Goal: Task Accomplishment & Management: Use online tool/utility

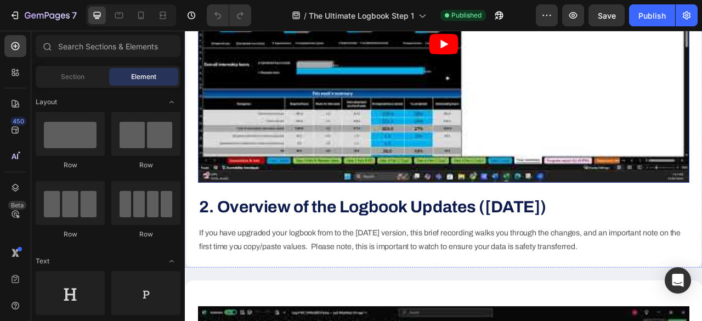
scroll to position [608, 0]
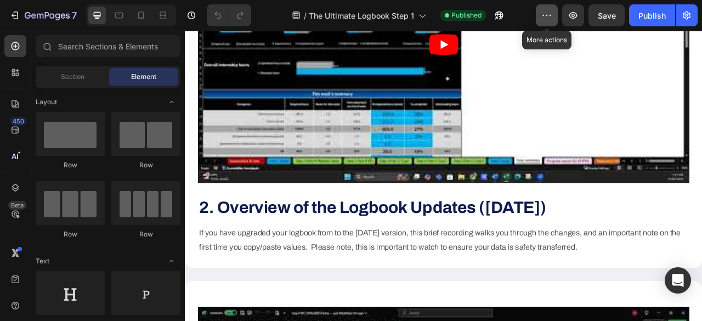
click at [545, 18] on icon "button" at bounding box center [546, 15] width 11 height 11
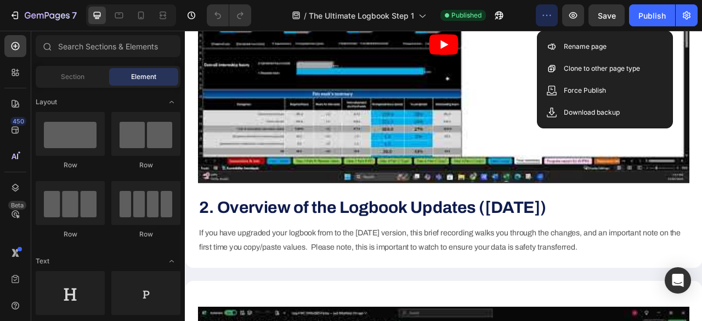
click at [549, 14] on icon "button" at bounding box center [546, 15] width 11 height 11
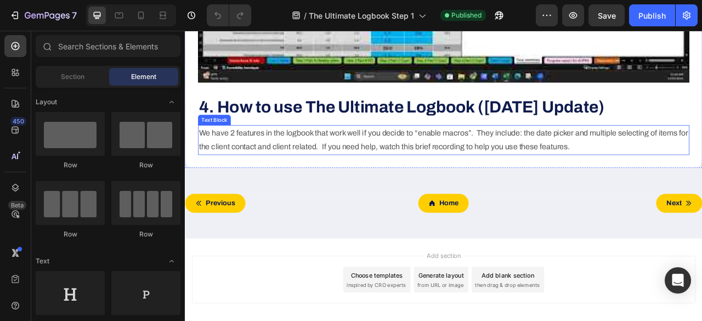
scroll to position [1768, 0]
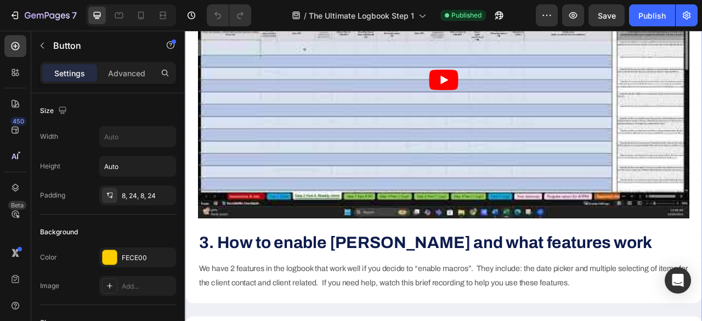
scroll to position [1044, 0]
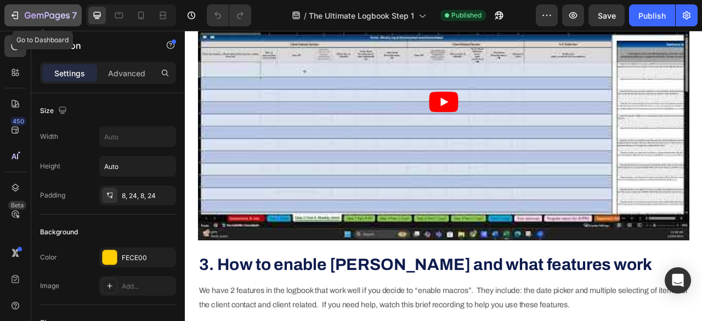
click at [37, 15] on icon "button" at bounding box center [40, 16] width 7 height 5
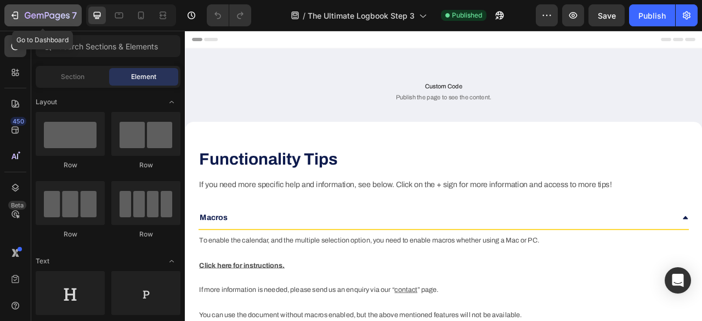
click at [13, 19] on icon "button" at bounding box center [14, 15] width 11 height 11
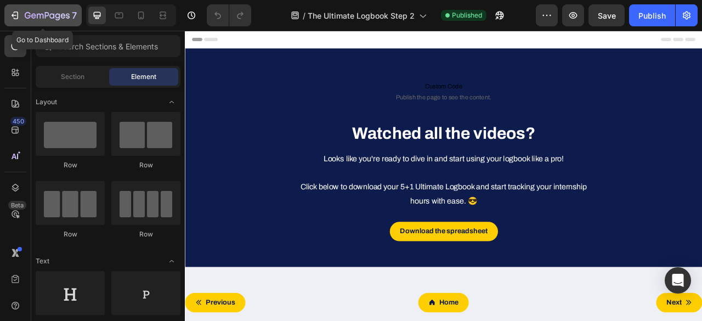
click at [14, 13] on icon "button" at bounding box center [14, 15] width 11 height 11
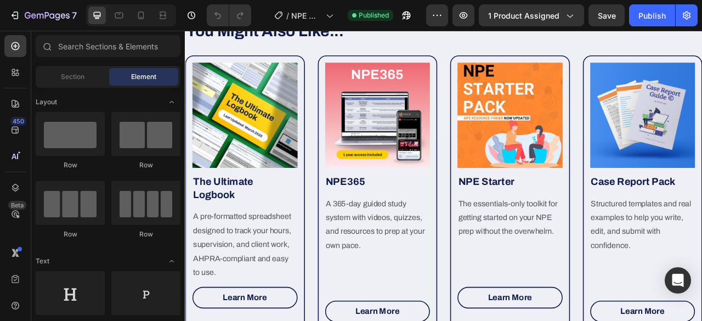
scroll to position [3644, 0]
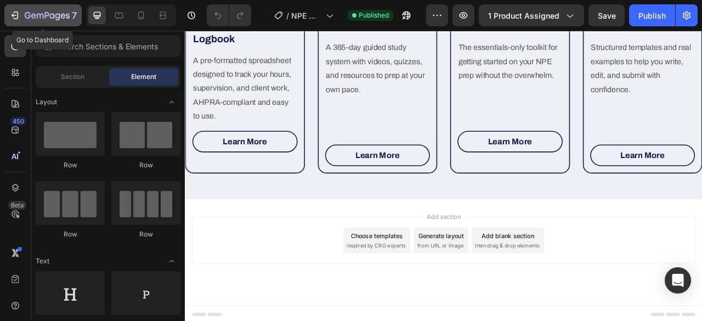
click at [15, 20] on icon "button" at bounding box center [14, 15] width 11 height 11
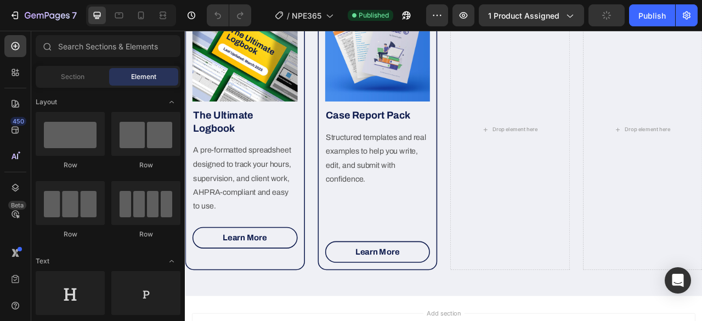
scroll to position [2080, 0]
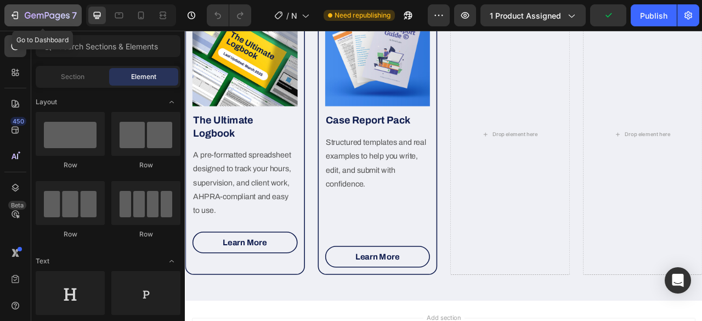
click at [10, 17] on icon "button" at bounding box center [14, 15] width 11 height 11
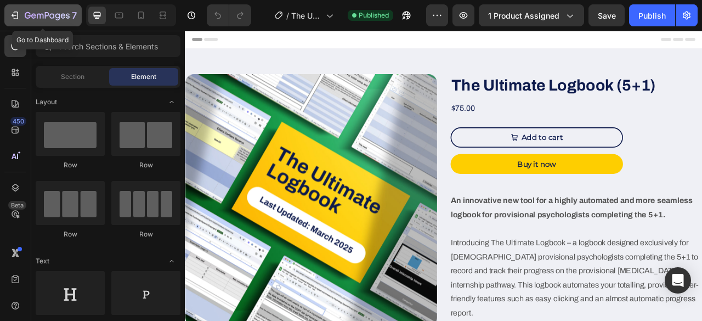
click at [20, 22] on button "7" at bounding box center [42, 15] width 77 height 22
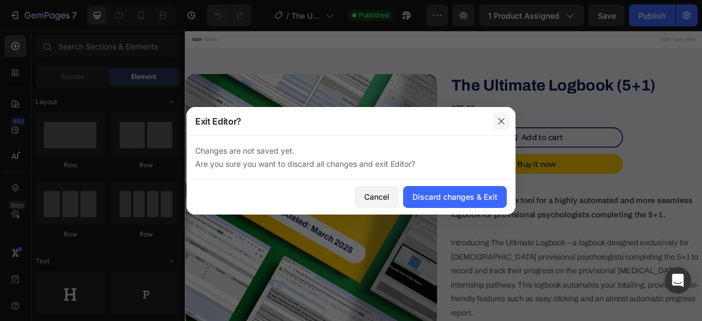
click at [506, 119] on button "button" at bounding box center [501, 121] width 18 height 18
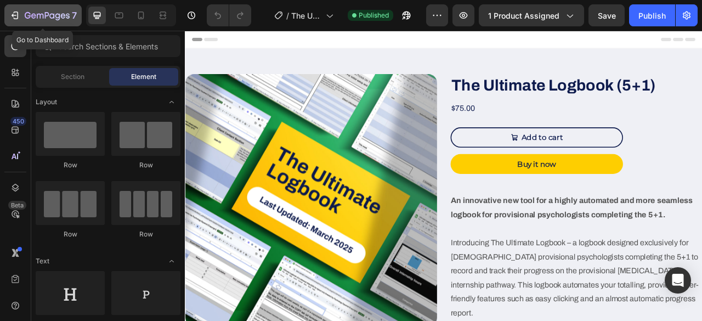
click at [6, 14] on button "7" at bounding box center [42, 15] width 77 height 22
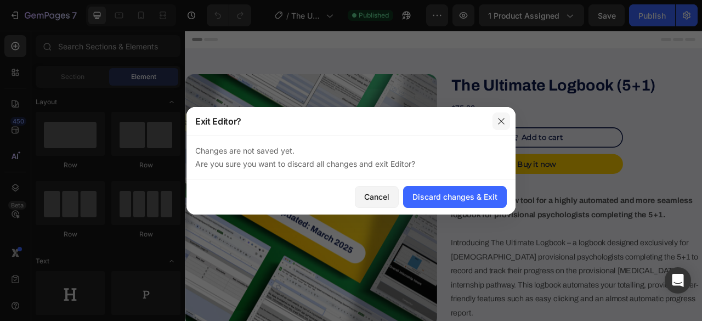
click at [502, 119] on icon "button" at bounding box center [501, 121] width 6 height 6
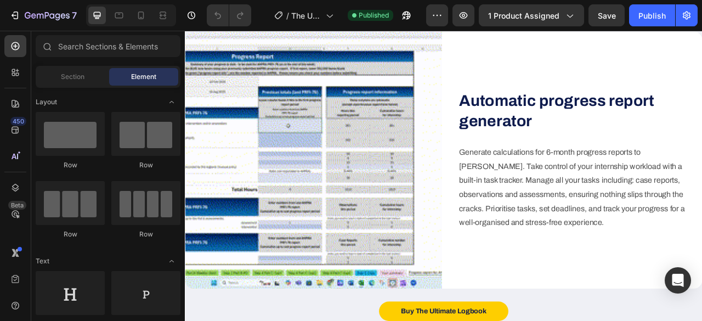
scroll to position [2949, 0]
